Goal: Task Accomplishment & Management: Use online tool/utility

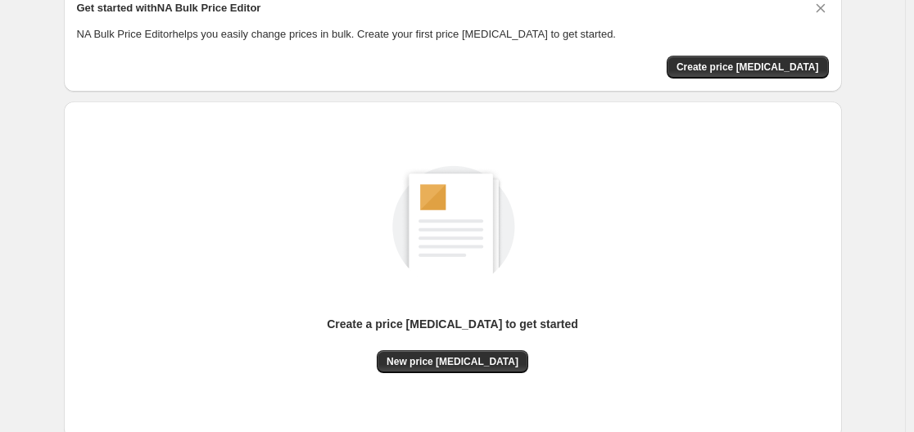
scroll to position [78, 0]
